Goal: Check status: Check status

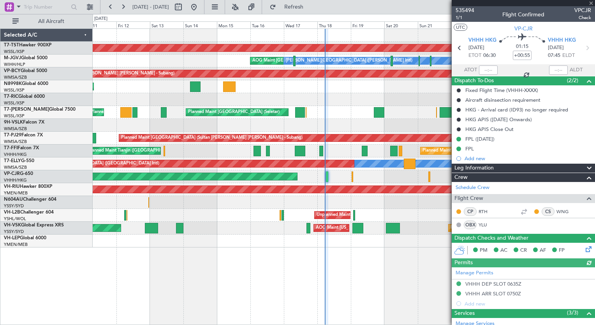
type input "[PERSON_NAME] (KYA)"
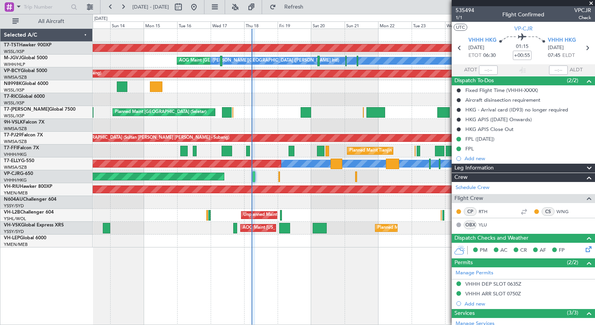
click at [196, 254] on div "Planned Maint [GEOGRAPHIC_DATA] (Seletar) Planned Maint [GEOGRAPHIC_DATA] (Sele…" at bounding box center [344, 176] width 502 height 296
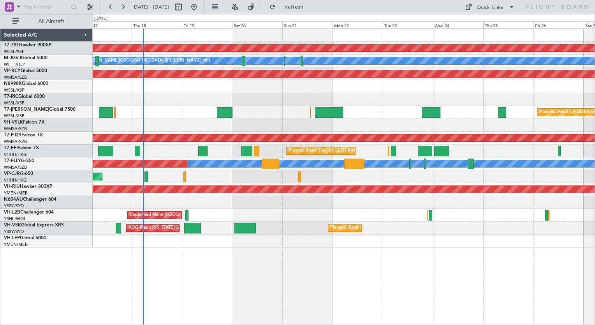
click at [217, 267] on div "Planned Maint [GEOGRAPHIC_DATA] (Seletar) [PERSON_NAME] Jakarta (Halim Intl) [P…" at bounding box center [344, 176] width 502 height 296
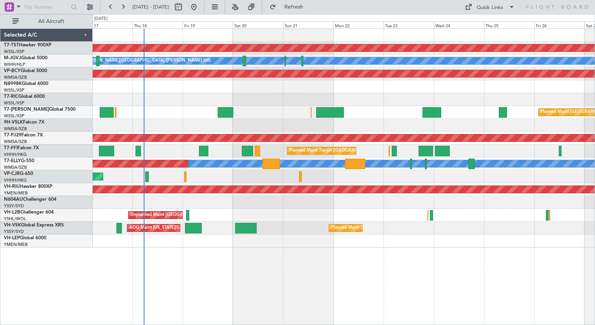
click at [361, 268] on div "Planned Maint [GEOGRAPHIC_DATA] (Seletar) [PERSON_NAME] Jakarta (Halim Intl) [P…" at bounding box center [344, 176] width 502 height 296
